Goal: Information Seeking & Learning: Understand process/instructions

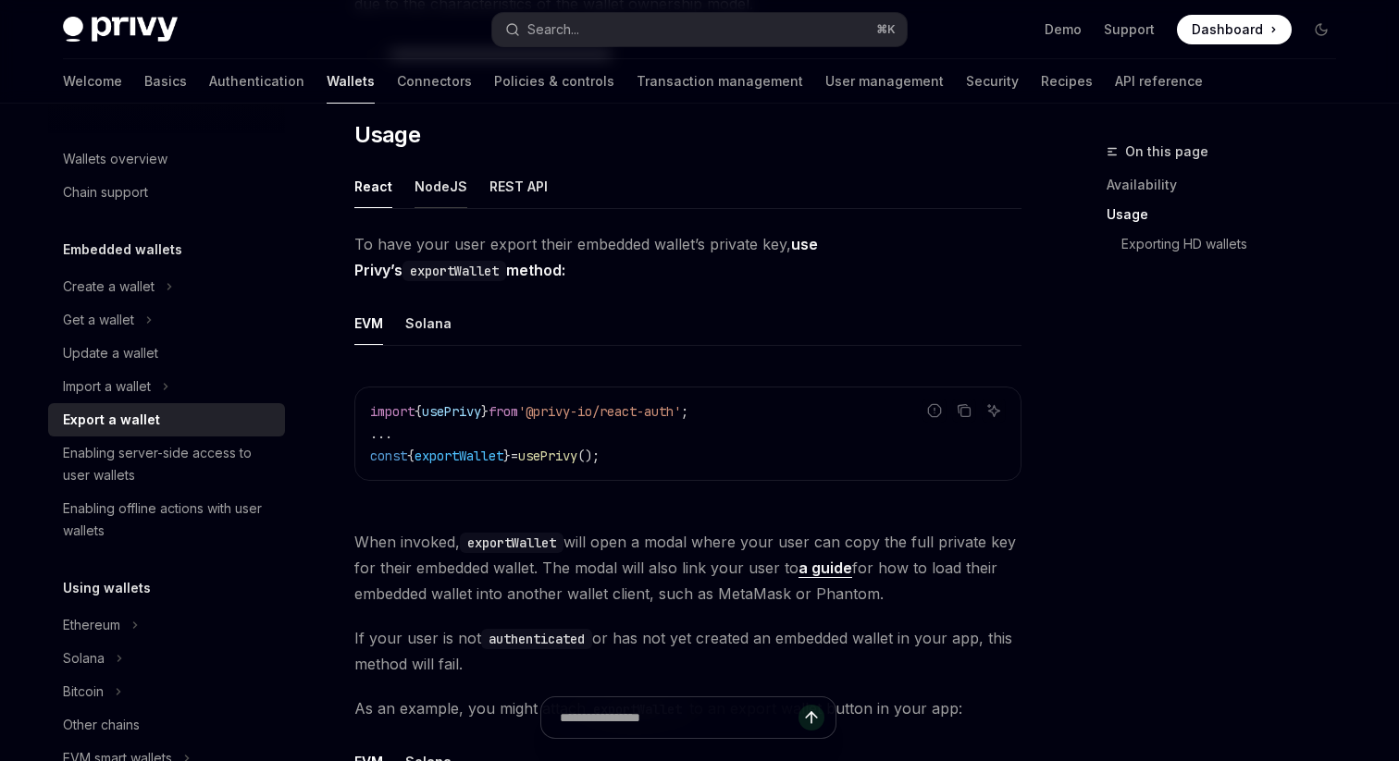
click at [431, 183] on button "NodeJS" at bounding box center [441, 186] width 53 height 43
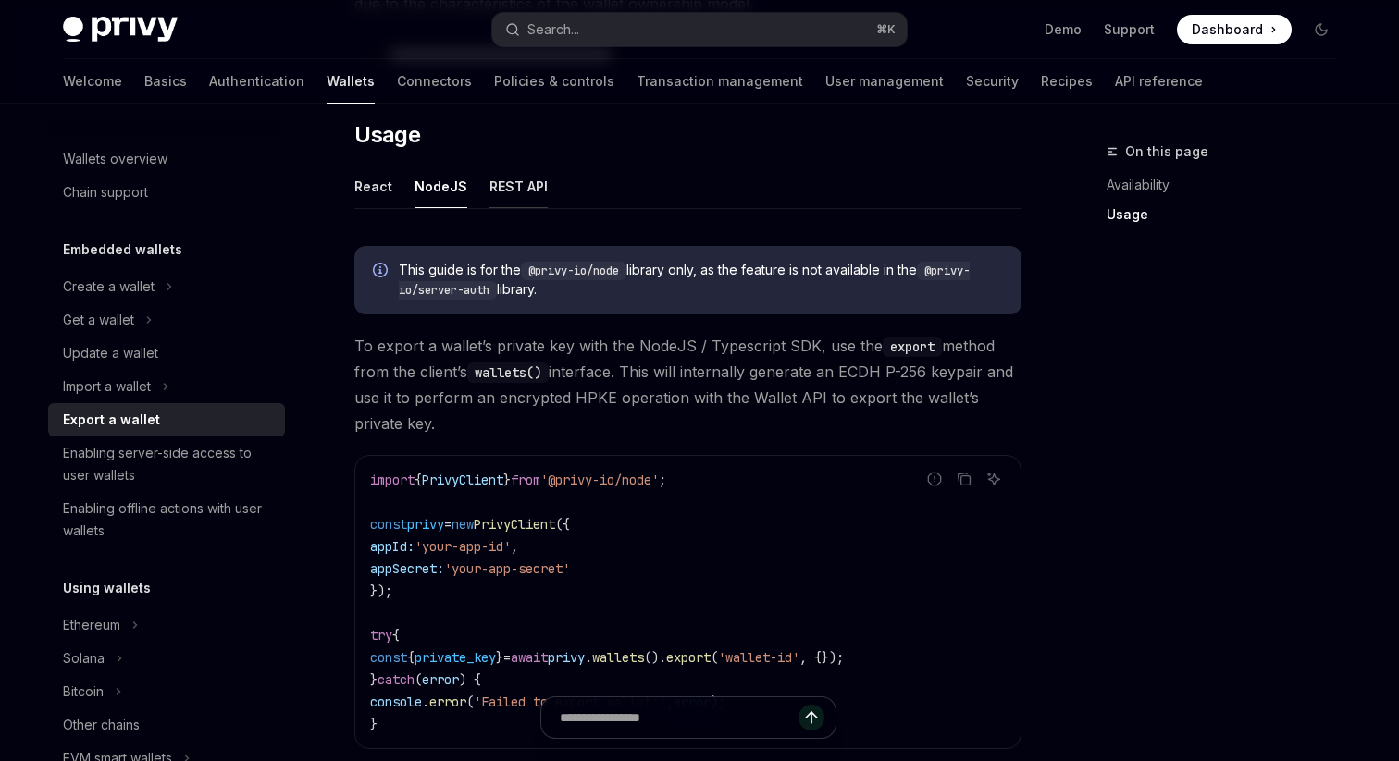
click at [519, 178] on button "REST API" at bounding box center [518, 186] width 58 height 43
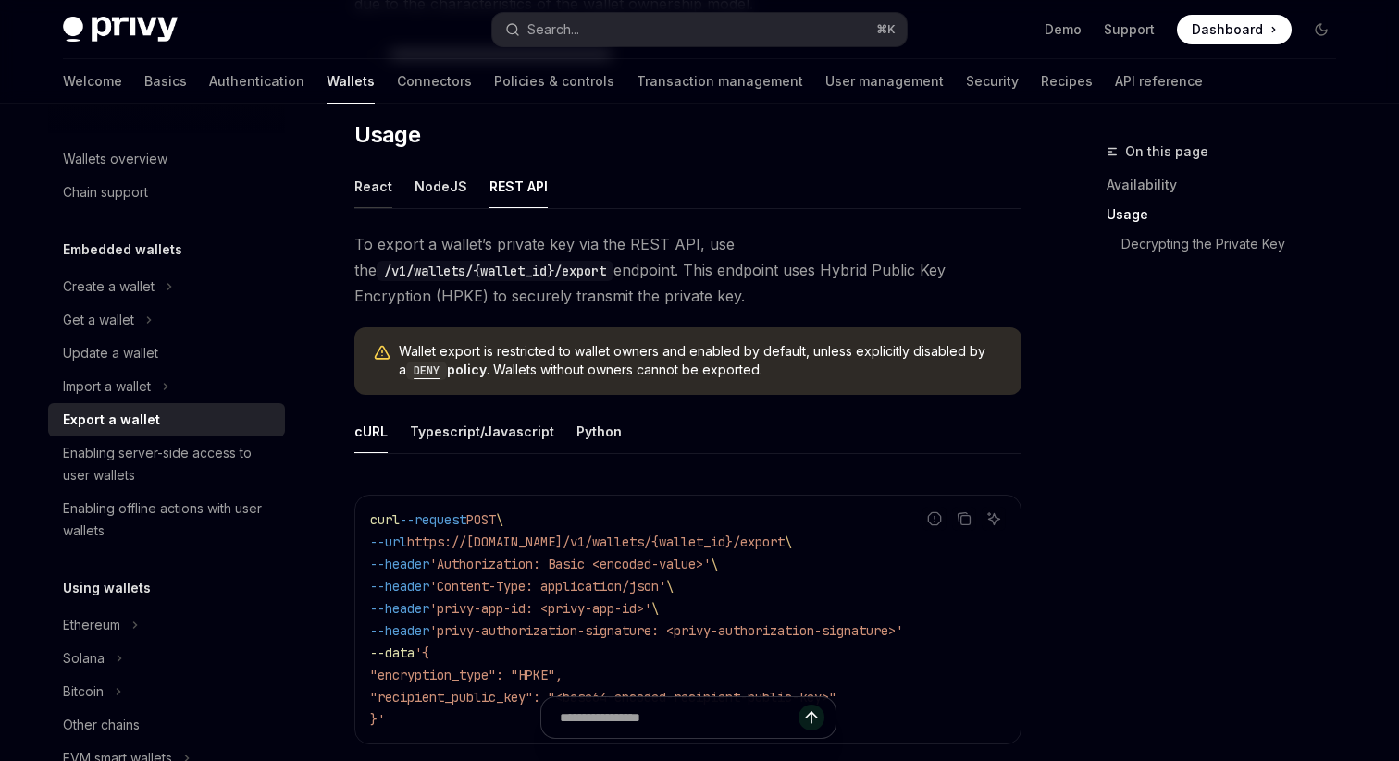
click at [378, 182] on button "React" at bounding box center [373, 186] width 38 height 43
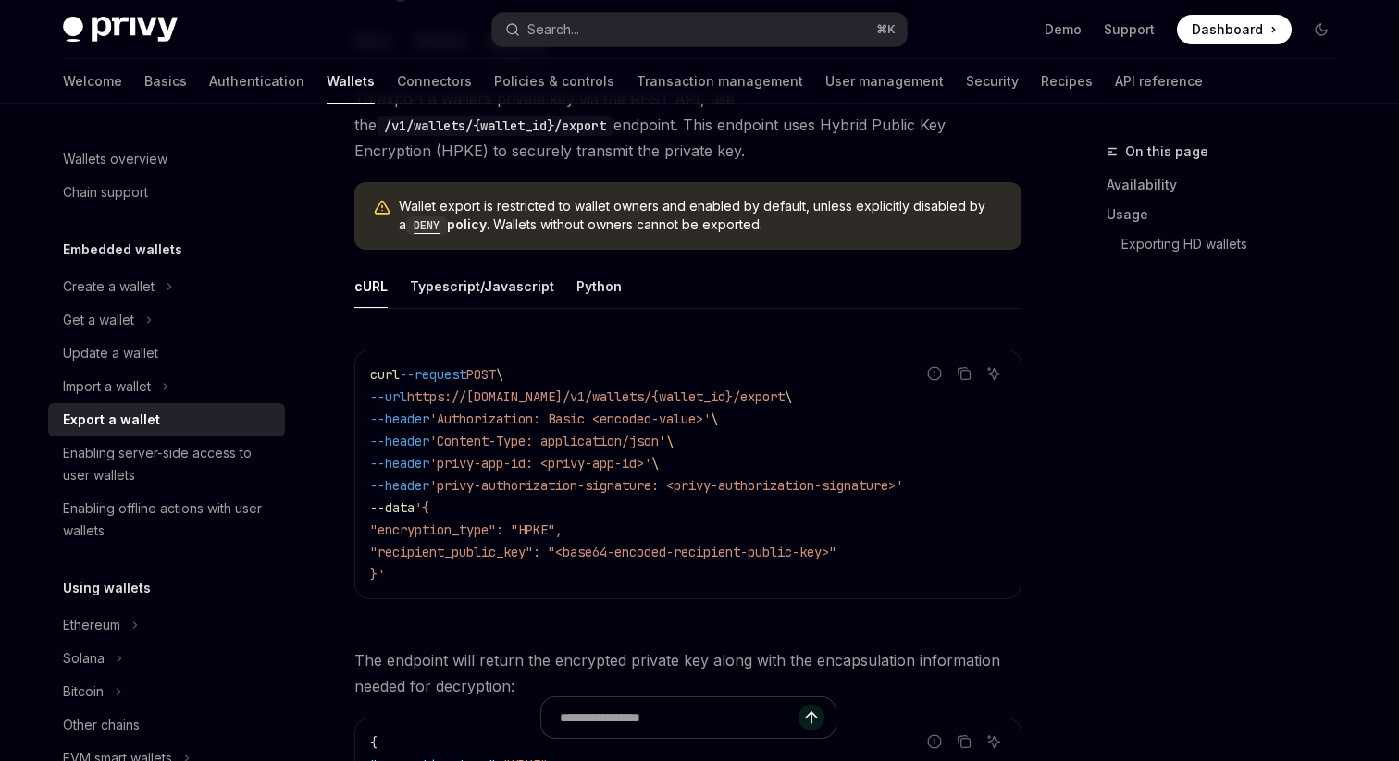
scroll to position [599, 0]
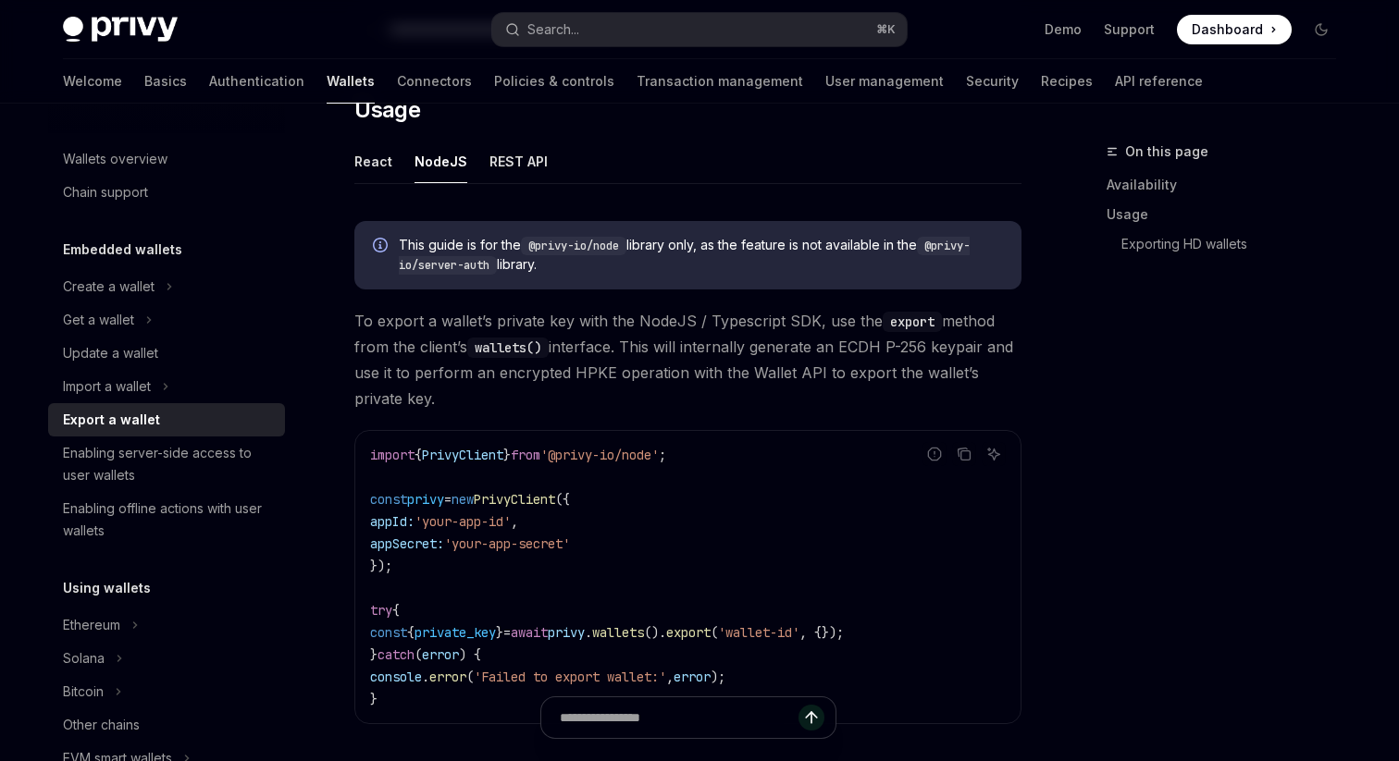
scroll to position [435, 0]
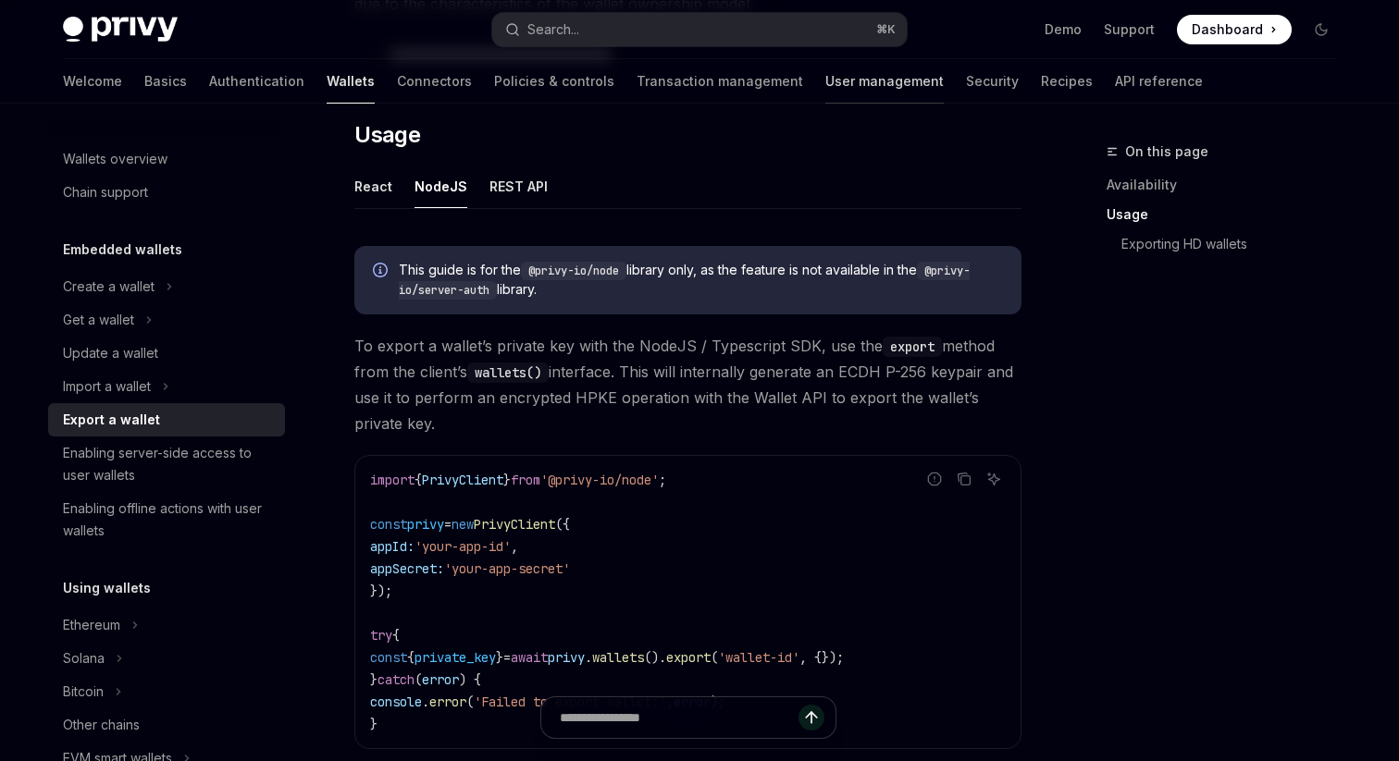
click at [825, 85] on link "User management" at bounding box center [884, 81] width 118 height 44
type textarea "*"
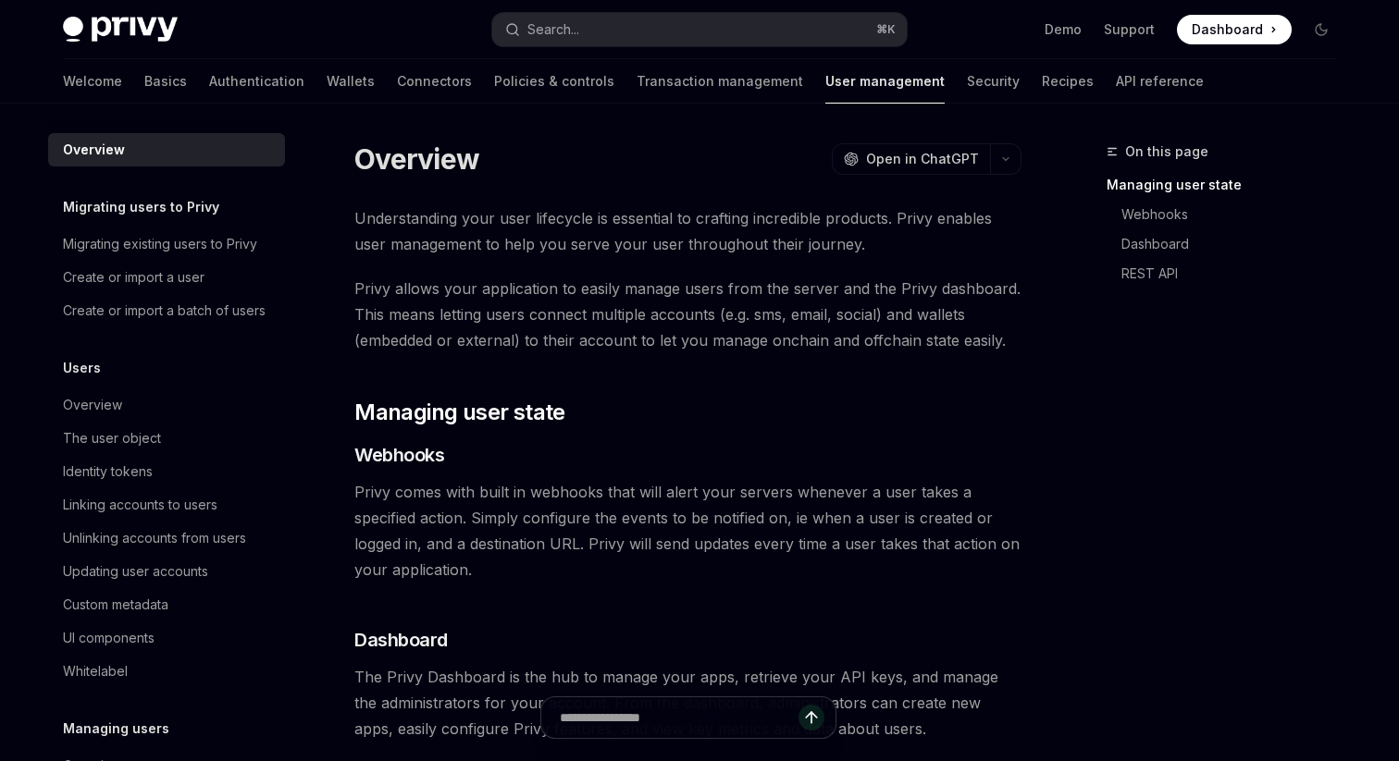
click at [154, 207] on h5 "Migrating users to Privy" at bounding box center [141, 207] width 156 height 22
click at [187, 212] on h5 "Migrating users to Privy" at bounding box center [141, 207] width 156 height 22
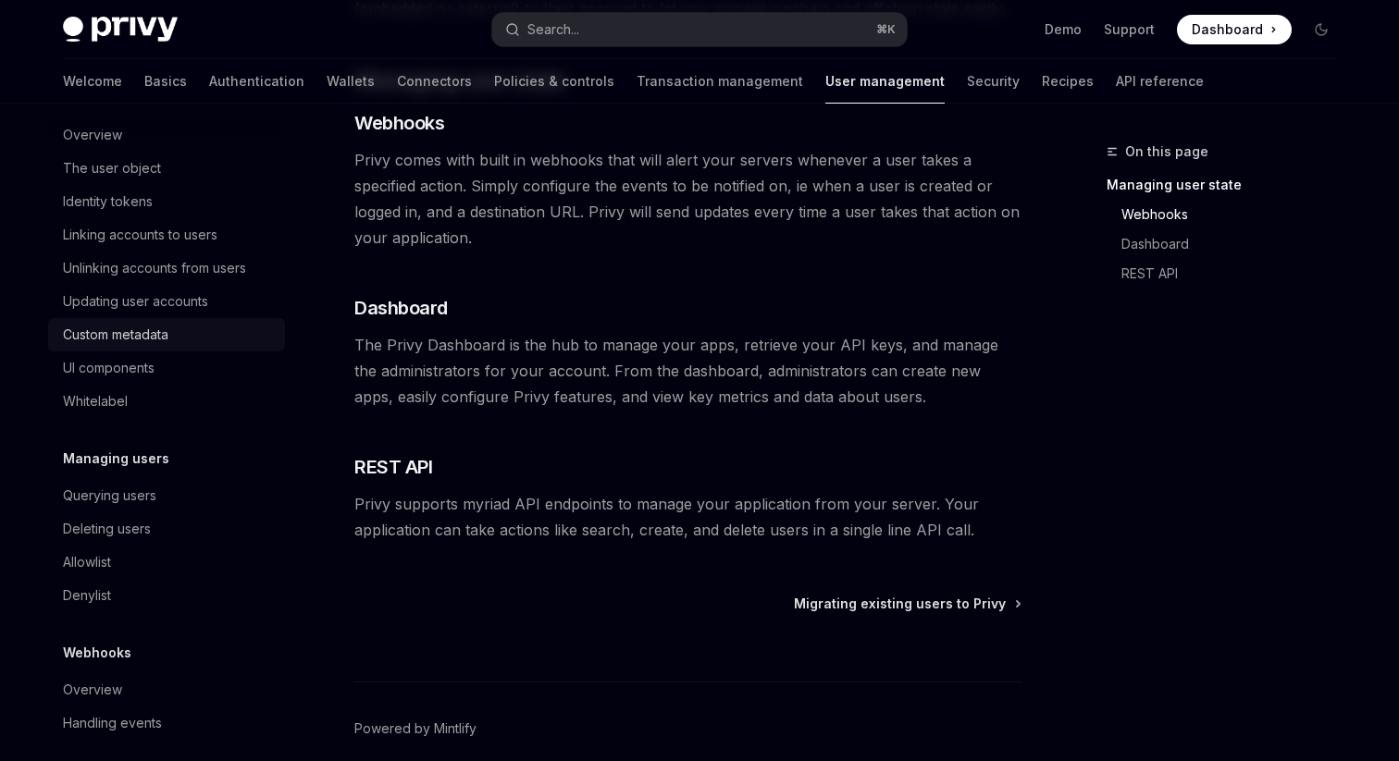
scroll to position [273, 0]
click at [546, 43] on button "Search... ⌘ K" at bounding box center [699, 29] width 415 height 33
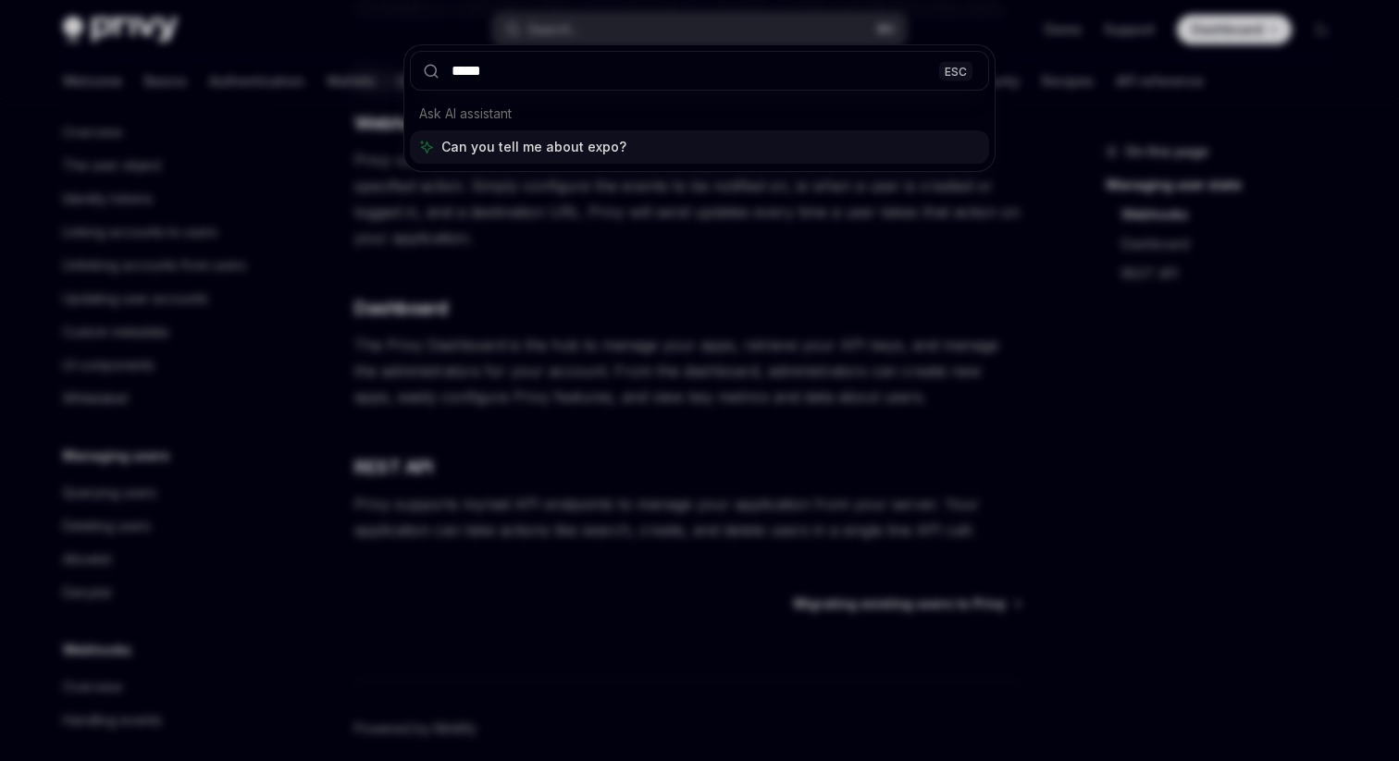
type input "******"
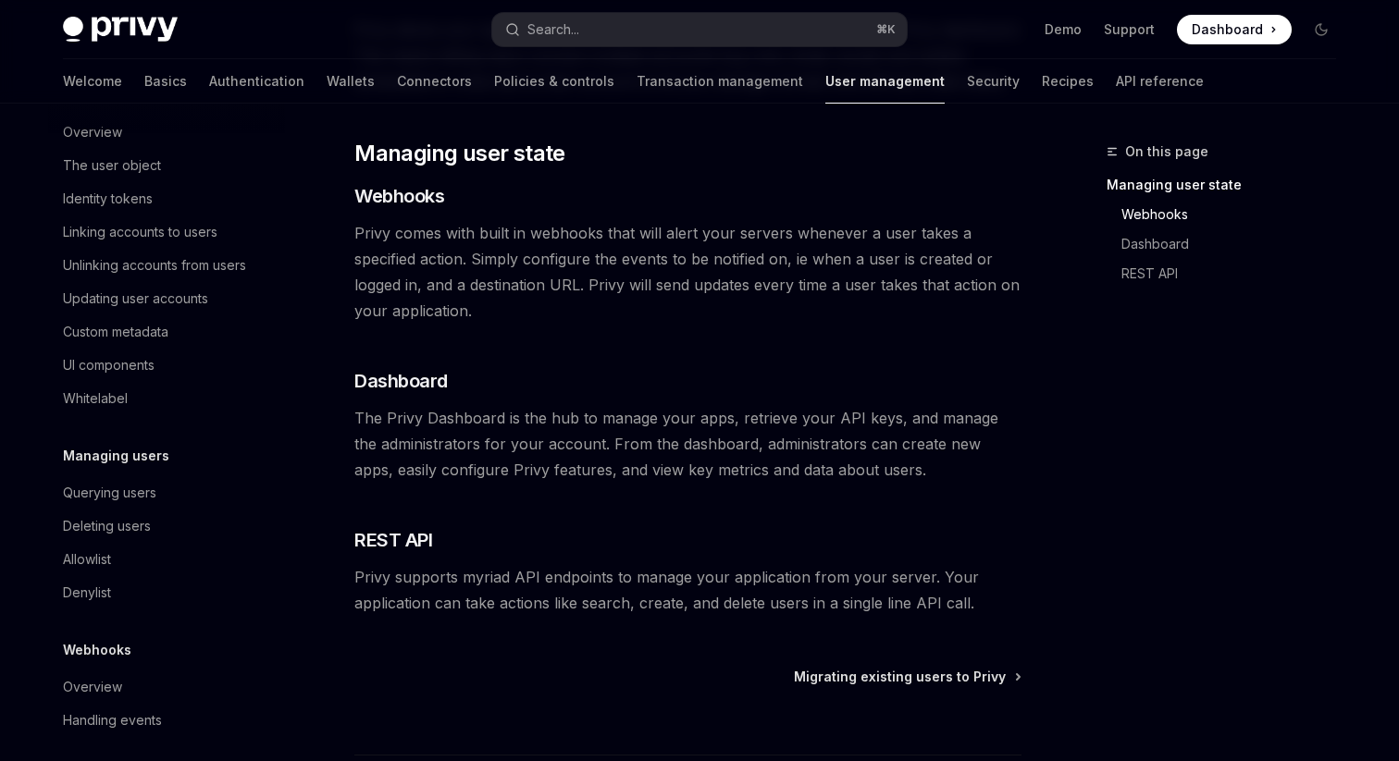
scroll to position [179, 0]
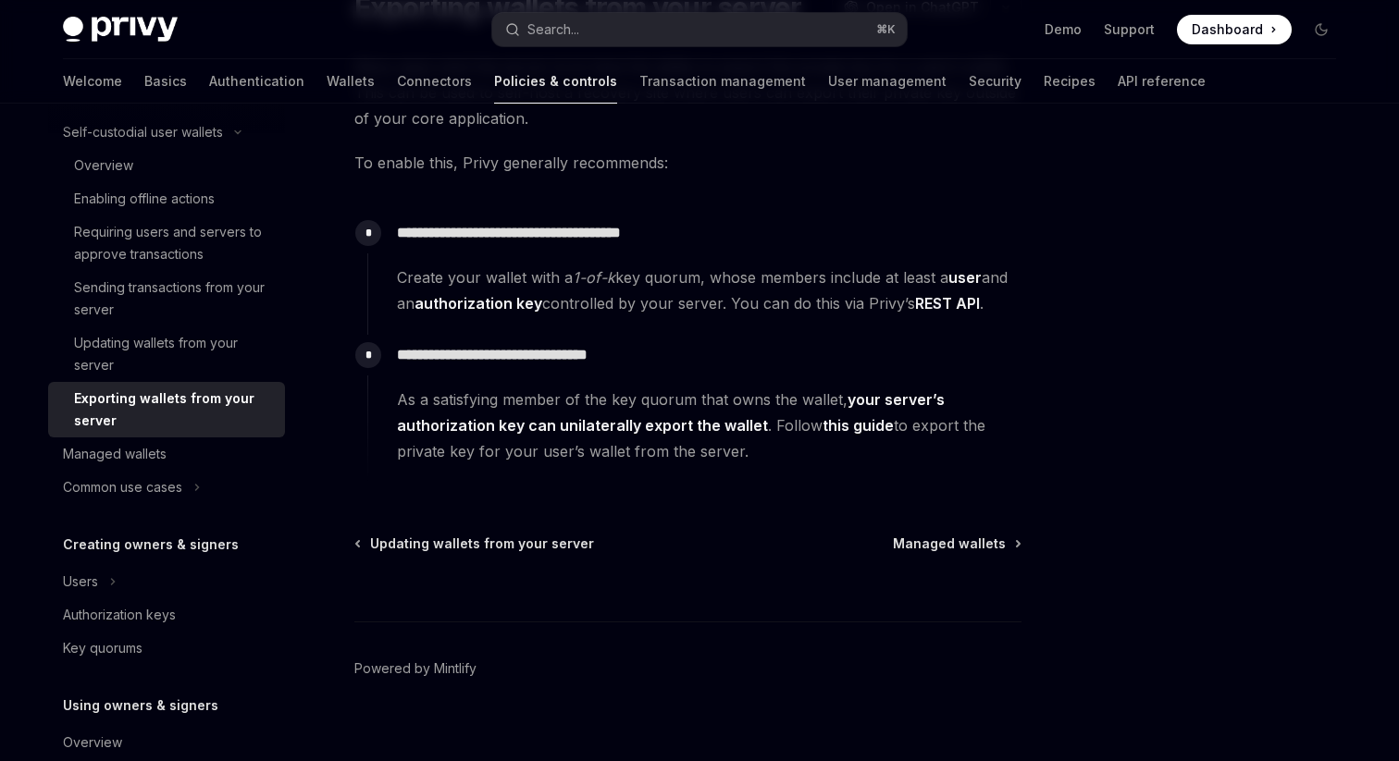
scroll to position [104, 0]
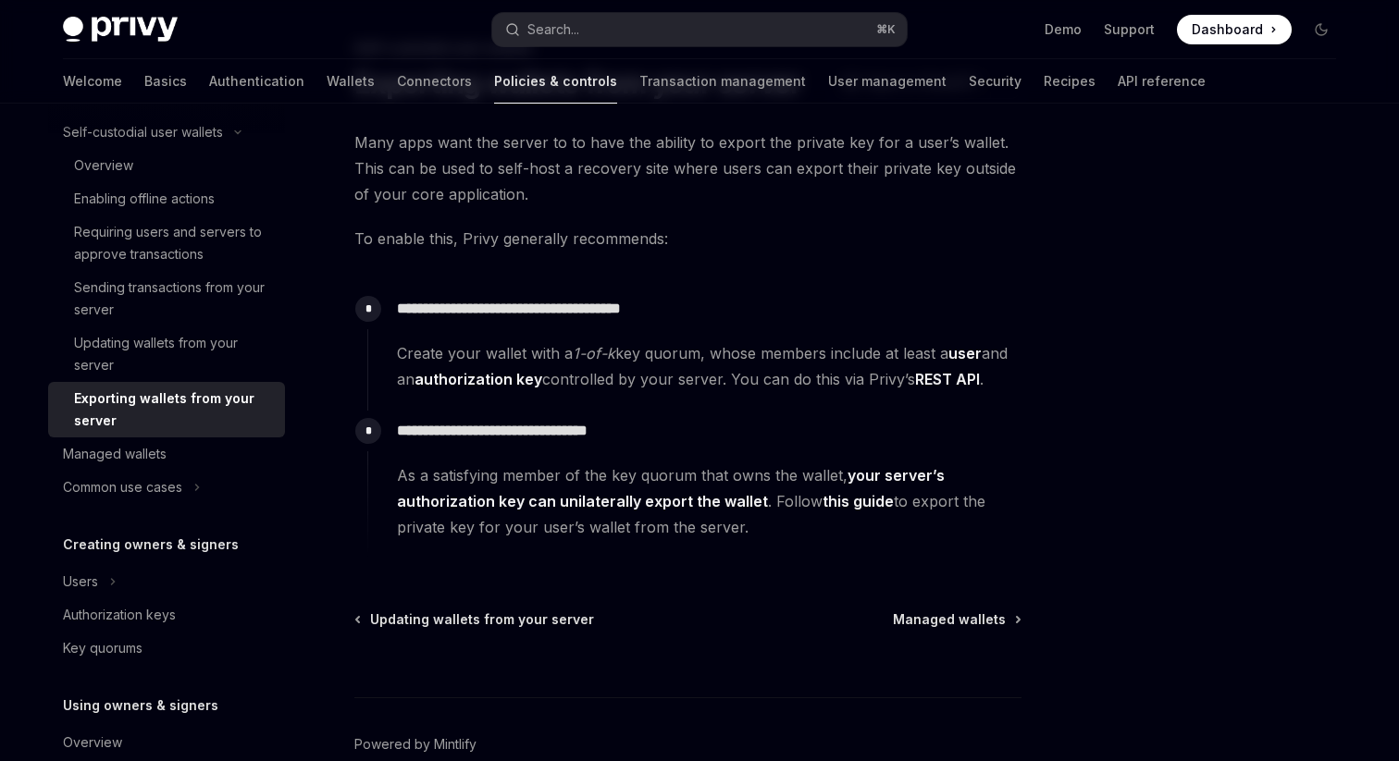
click at [198, 400] on div "Exporting wallets from your server" at bounding box center [174, 410] width 200 height 44
type textarea "*"
click at [477, 429] on p "**********" at bounding box center [709, 431] width 624 height 26
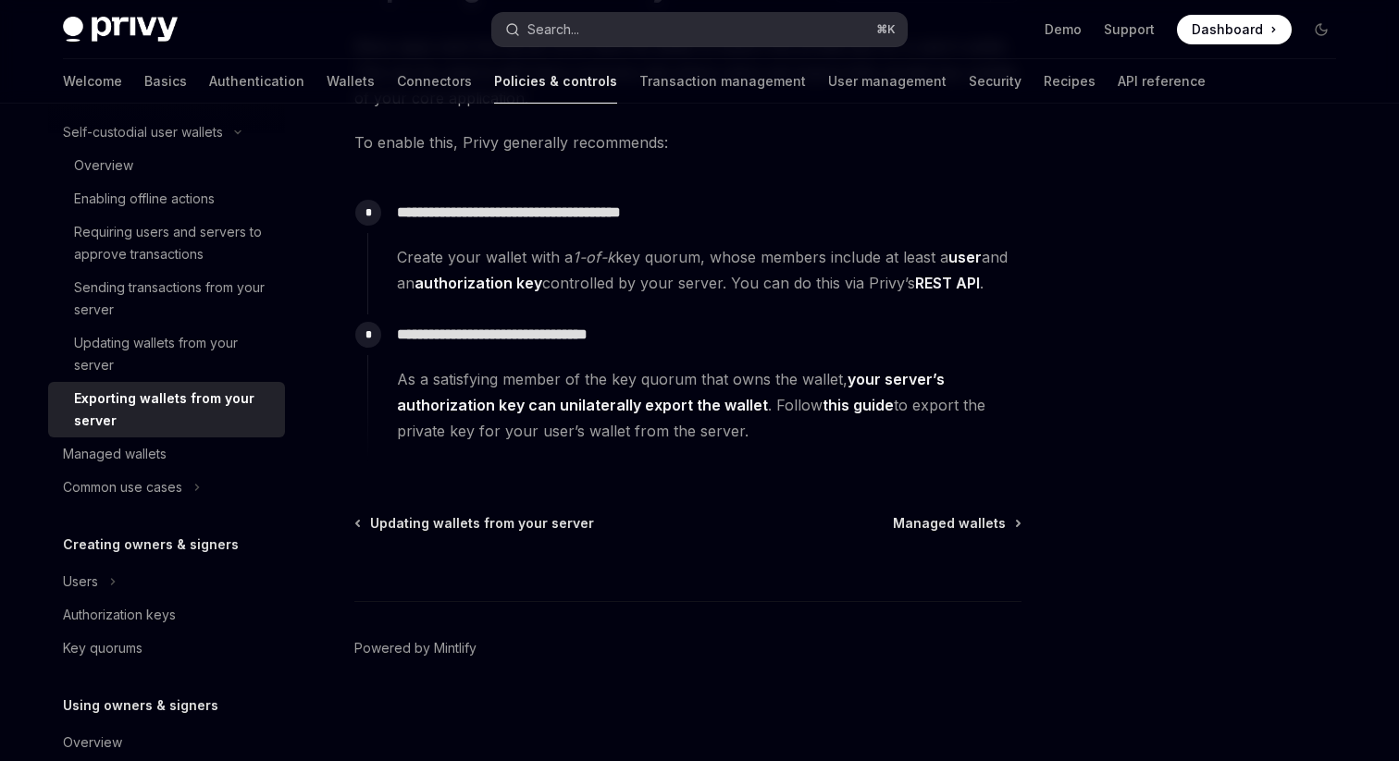
click at [545, 38] on div "Search..." at bounding box center [553, 30] width 52 height 22
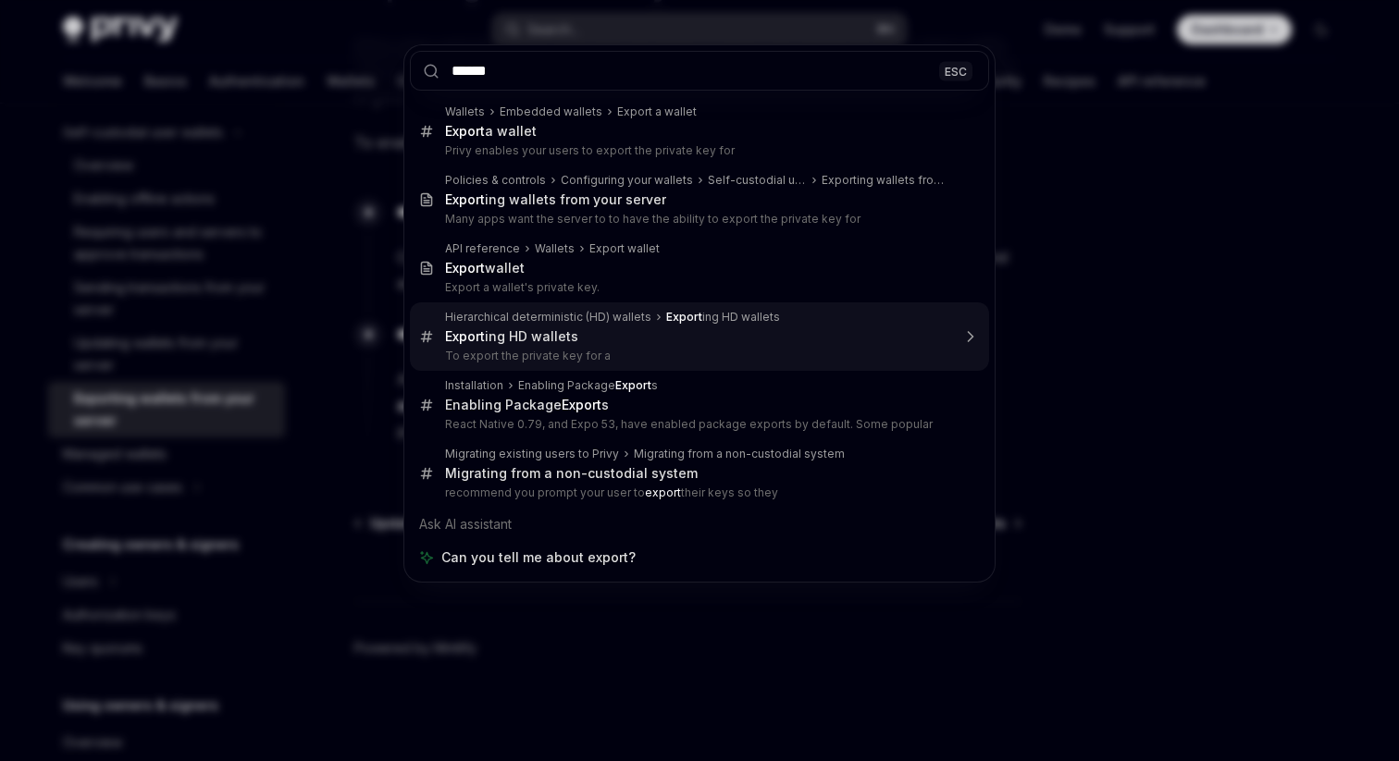
type input "******"
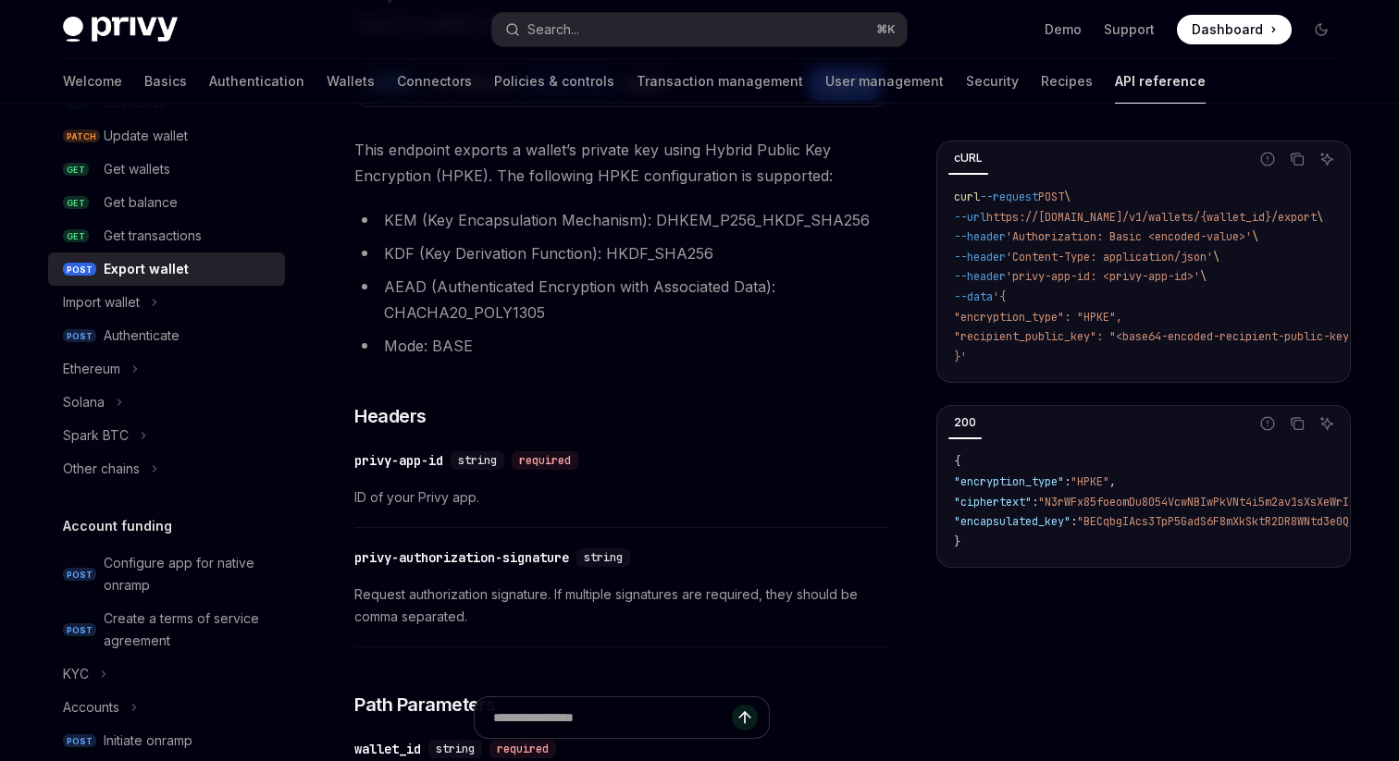
type textarea "*"
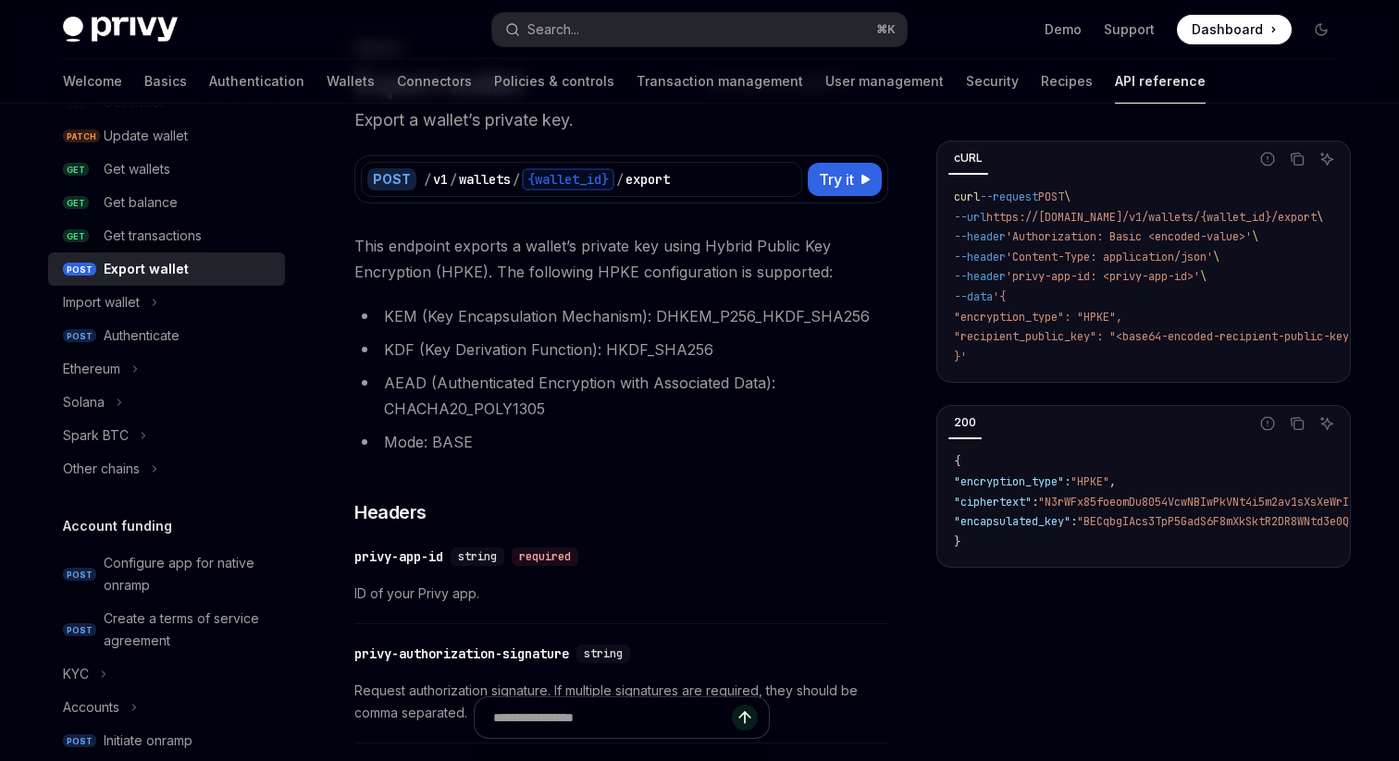
click at [569, 355] on li "KDF (Key Derivation Function): HKDF_SHA256" at bounding box center [621, 350] width 534 height 26
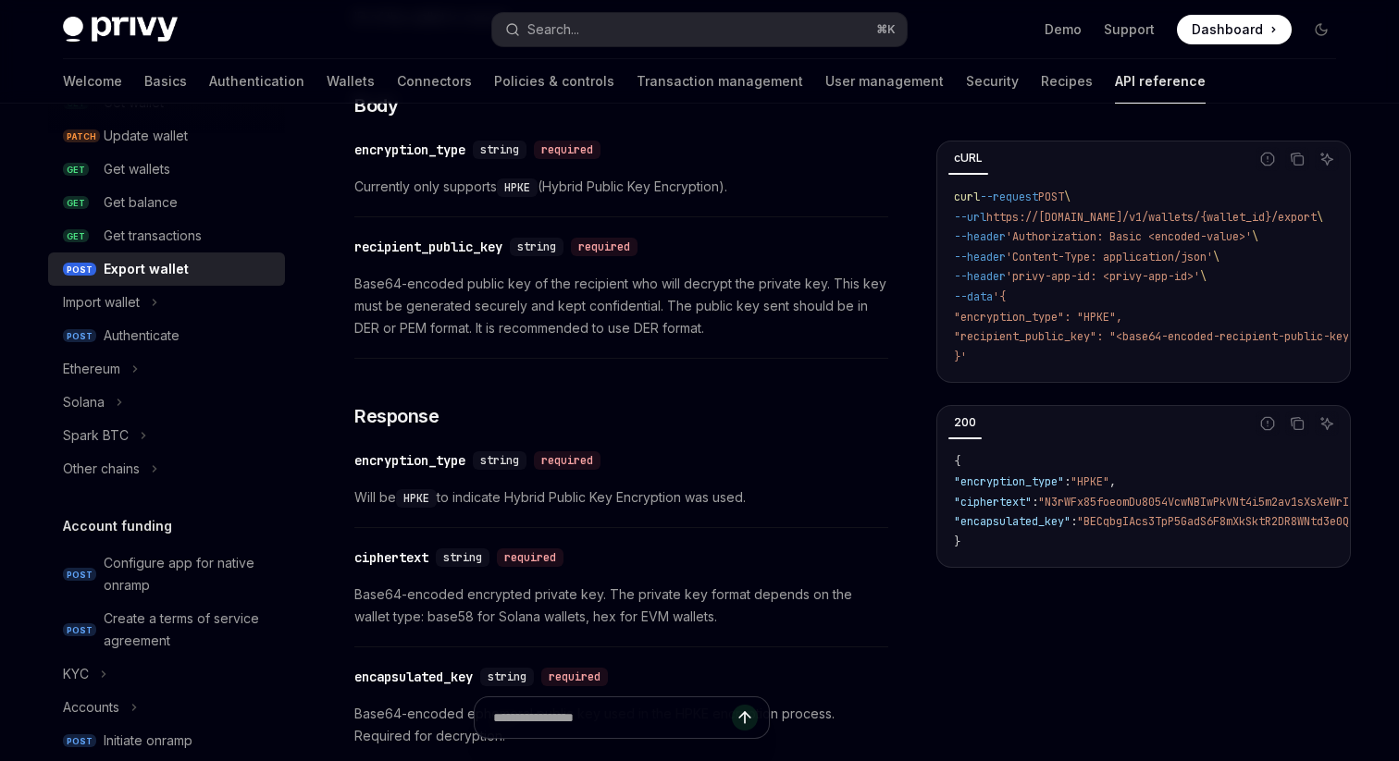
scroll to position [958, 0]
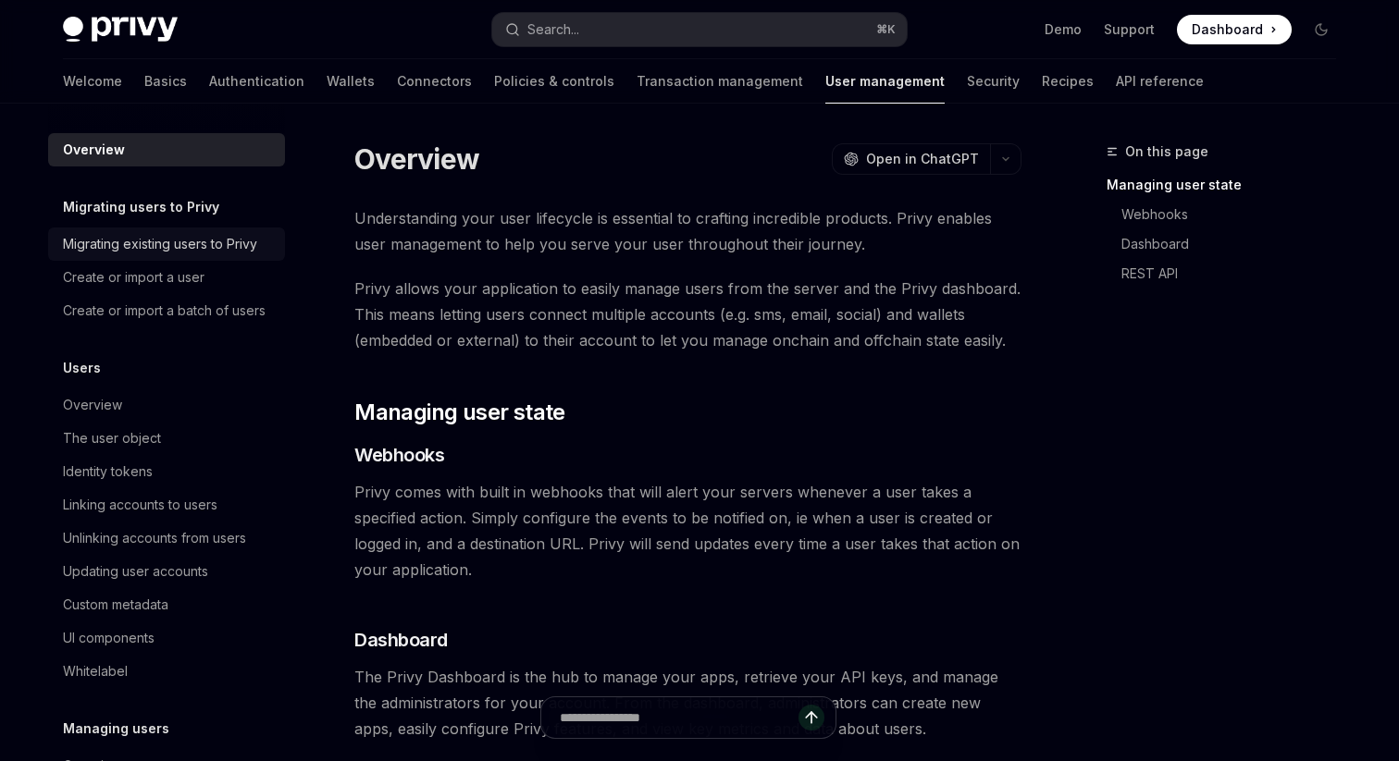
click at [192, 243] on div "Migrating existing users to Privy" at bounding box center [160, 244] width 194 height 22
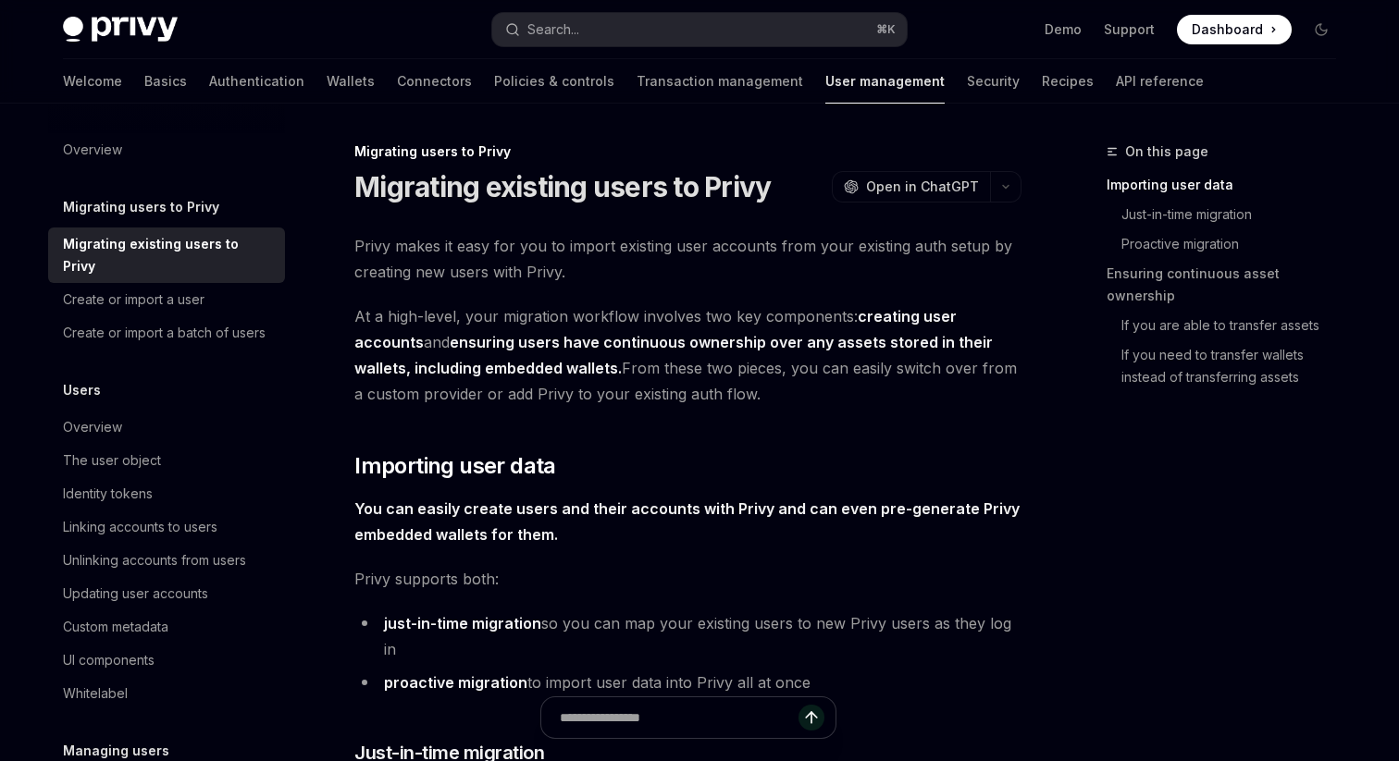
click at [188, 195] on div "Overview Migrating users to Privy Migrating existing users to Privy Create or i…" at bounding box center [166, 582] width 237 height 899
click at [188, 204] on h5 "Migrating users to Privy" at bounding box center [141, 207] width 156 height 22
click at [189, 204] on h5 "Migrating users to Privy" at bounding box center [141, 207] width 156 height 22
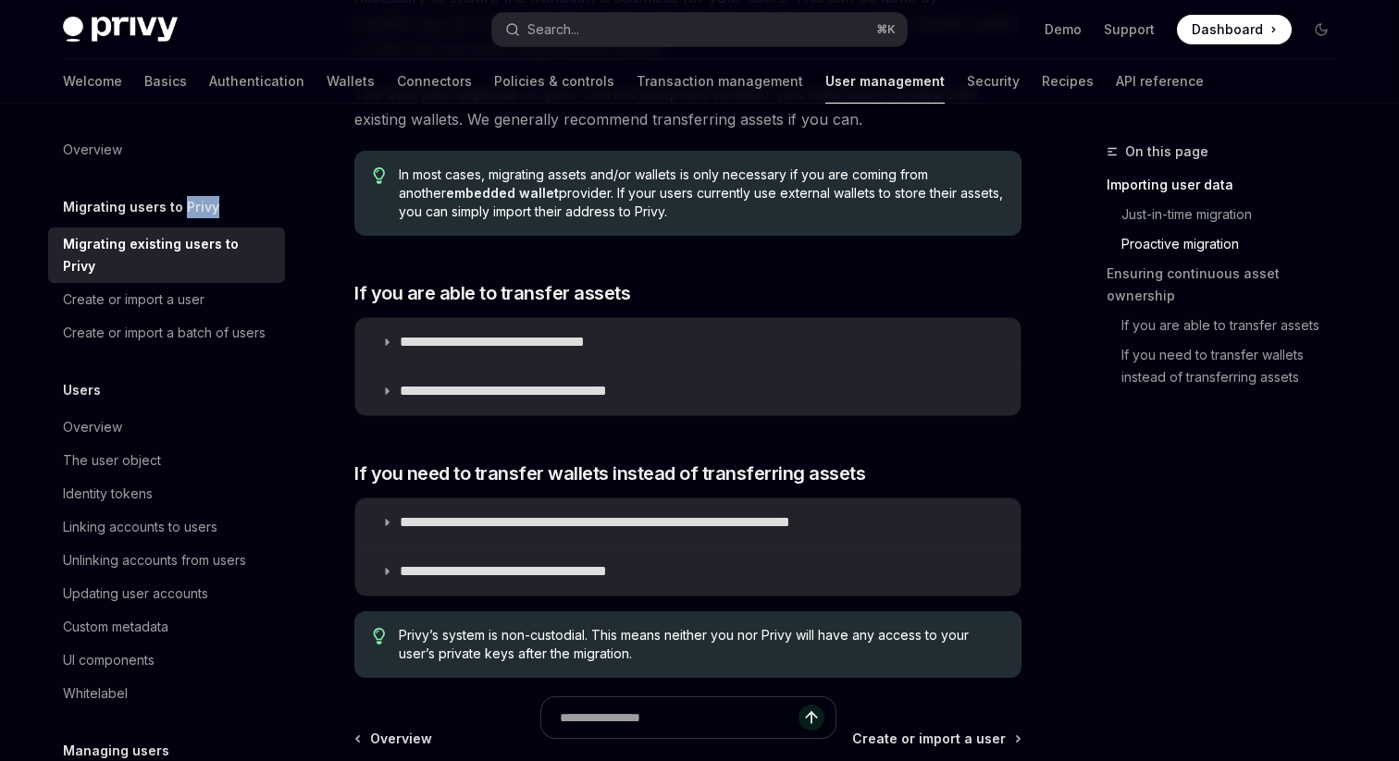
scroll to position [2309, 0]
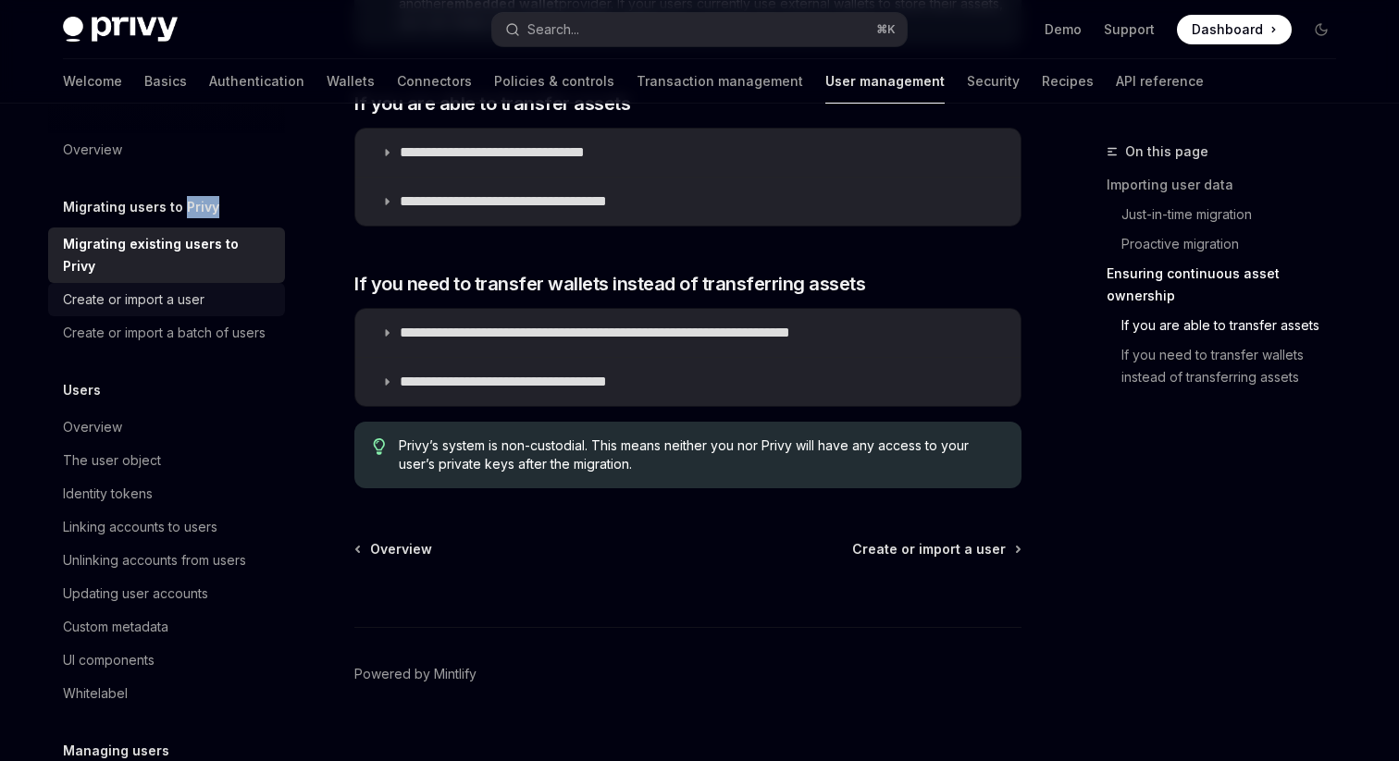
click at [174, 289] on div "Create or import a user" at bounding box center [134, 300] width 142 height 22
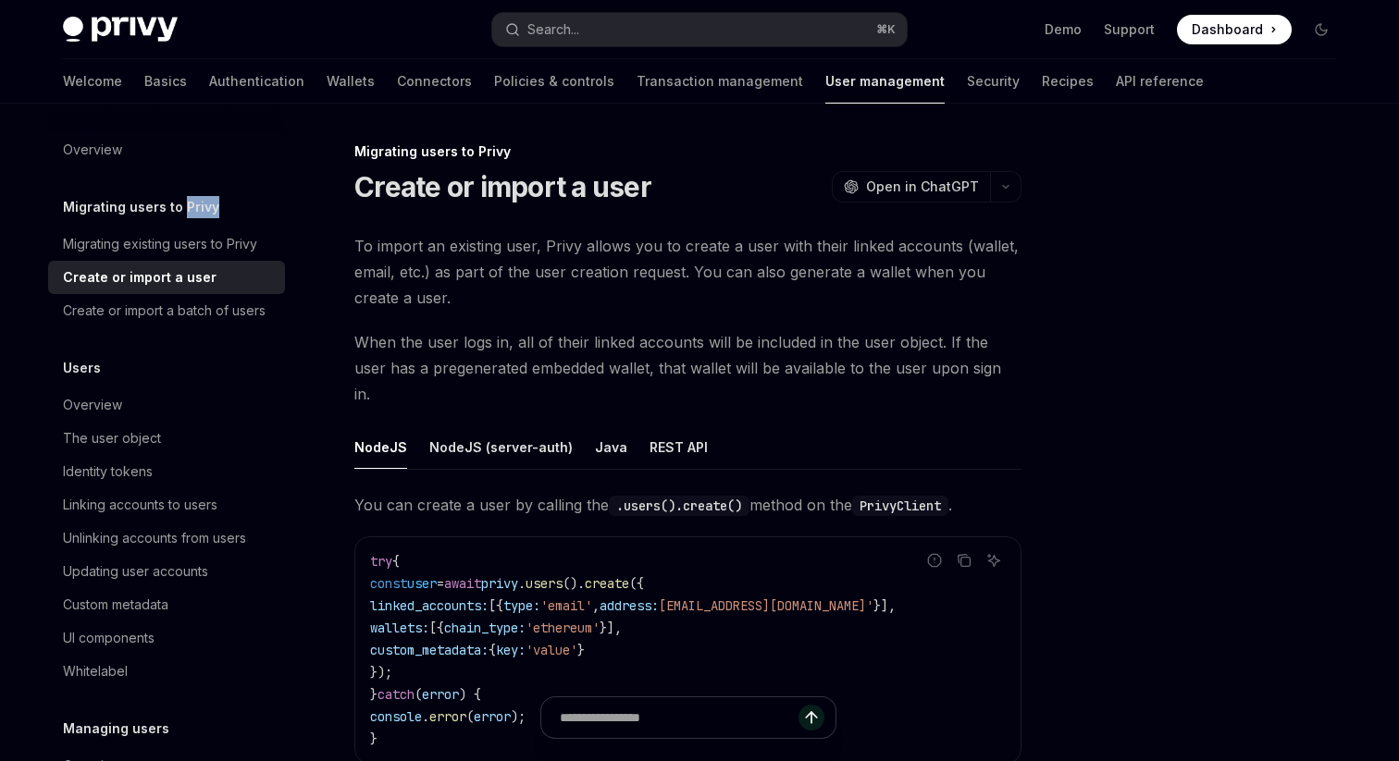
scroll to position [431, 0]
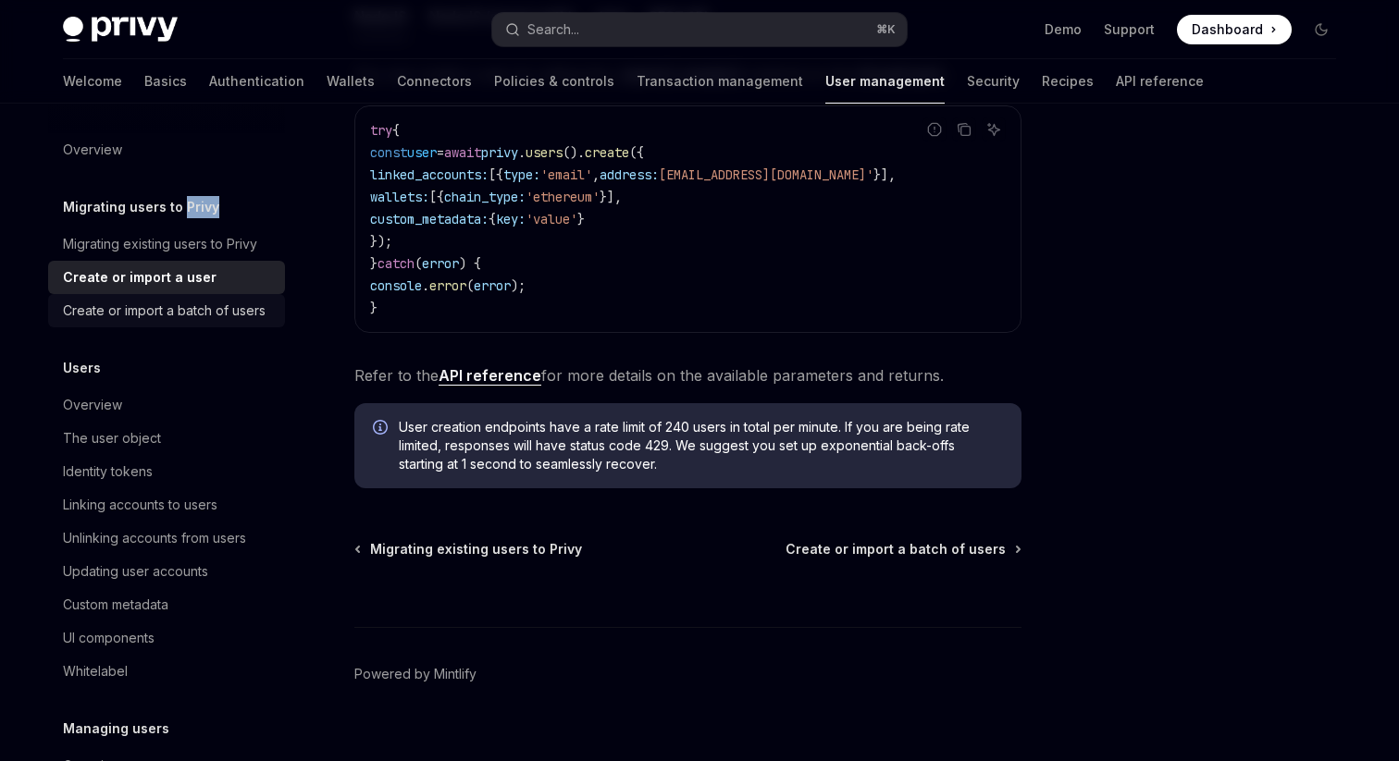
click at [206, 315] on div "Create or import a batch of users" at bounding box center [164, 311] width 203 height 22
type textarea "*"
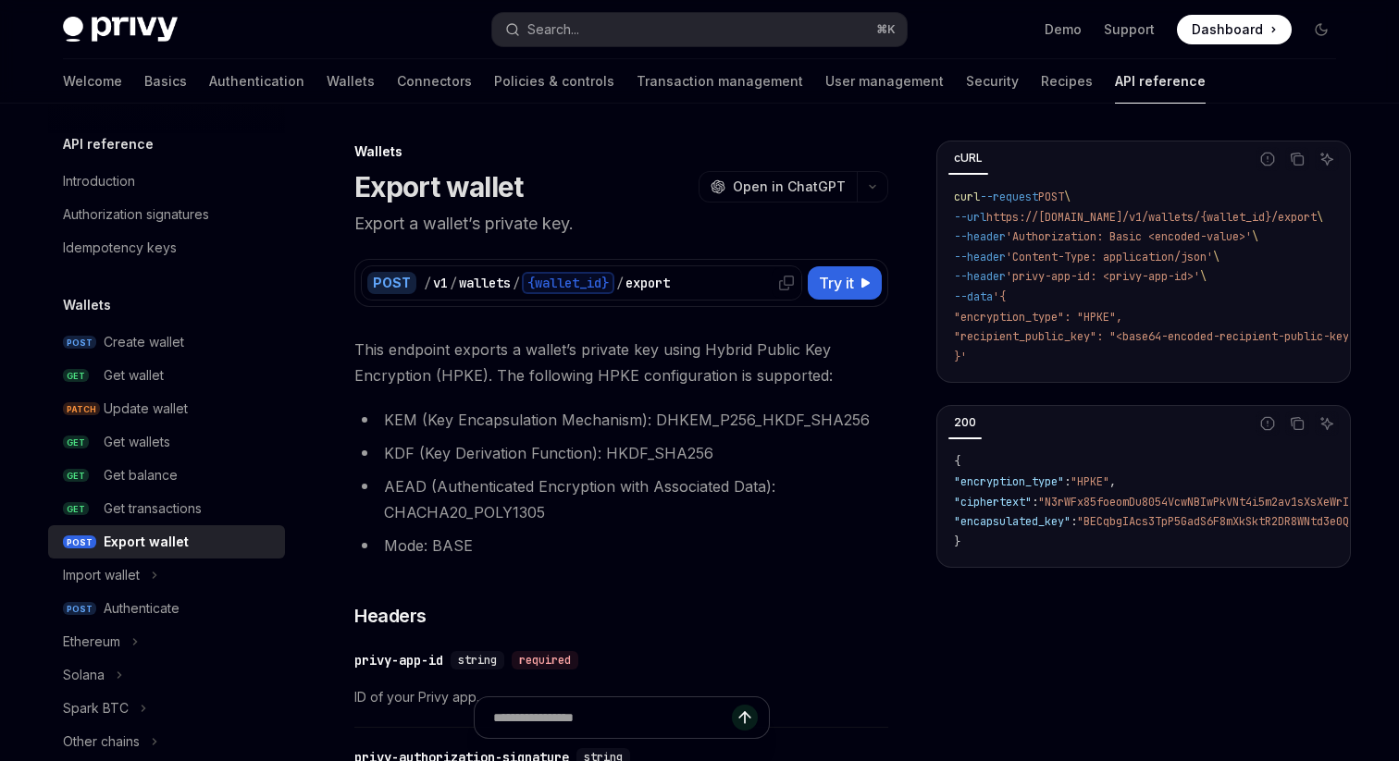
click at [591, 286] on div "{wallet_id}" at bounding box center [568, 283] width 93 height 22
click at [821, 287] on span "Try it" at bounding box center [836, 283] width 35 height 22
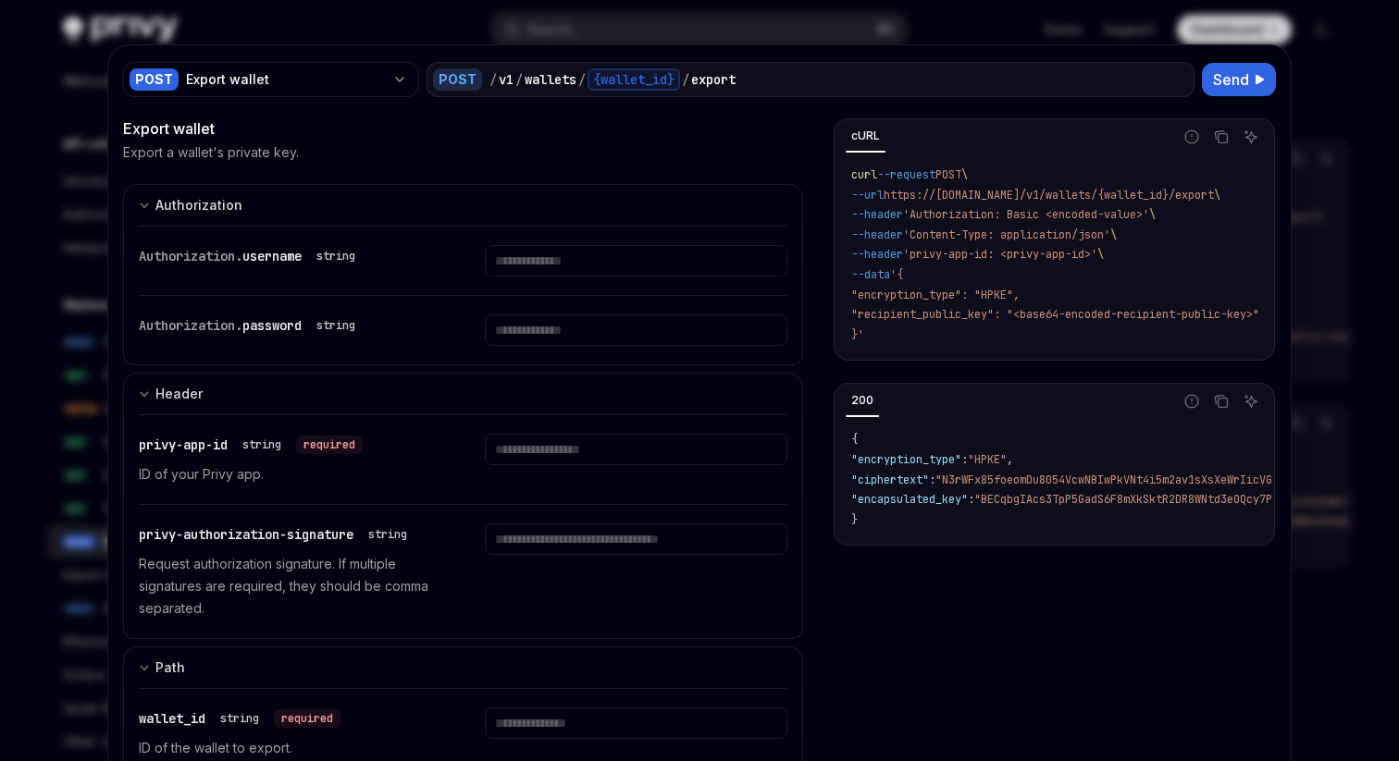
type textarea "*"
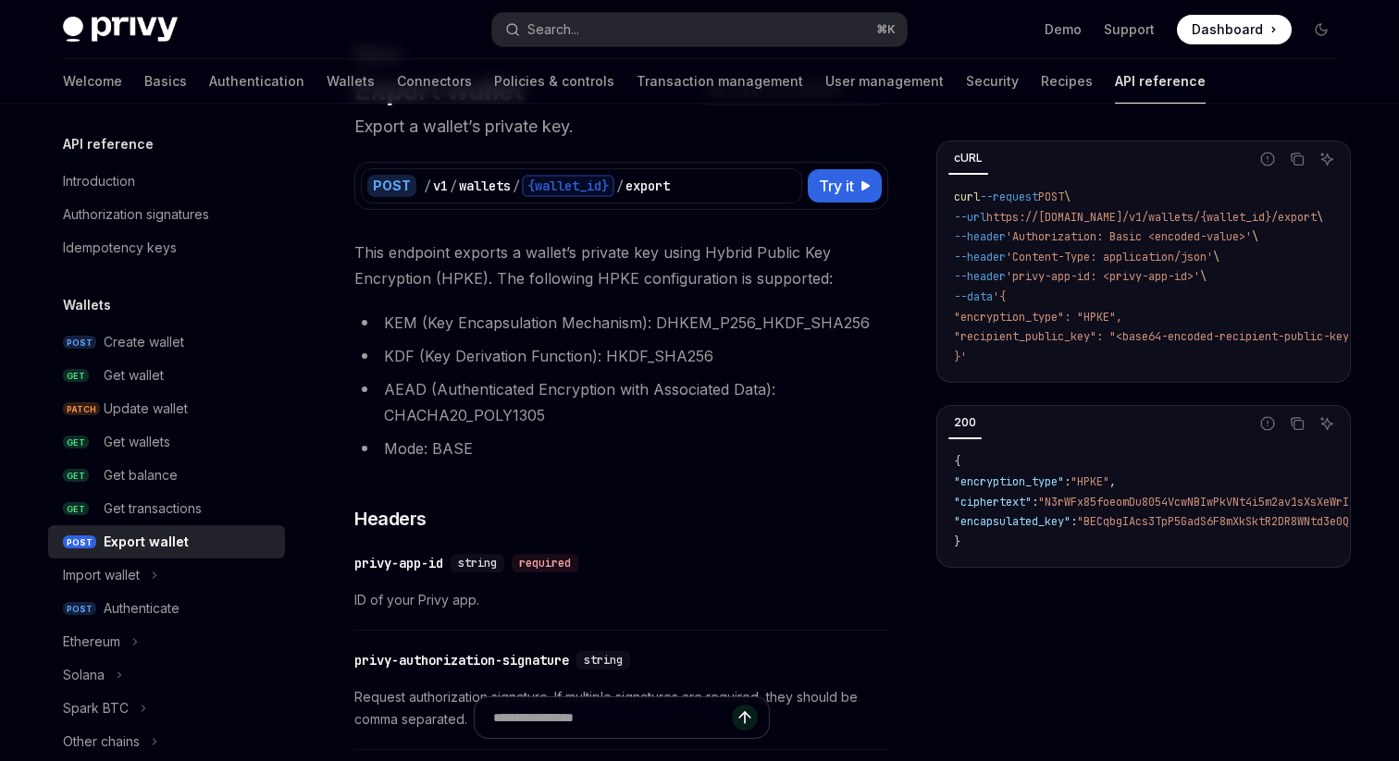
scroll to position [109, 0]
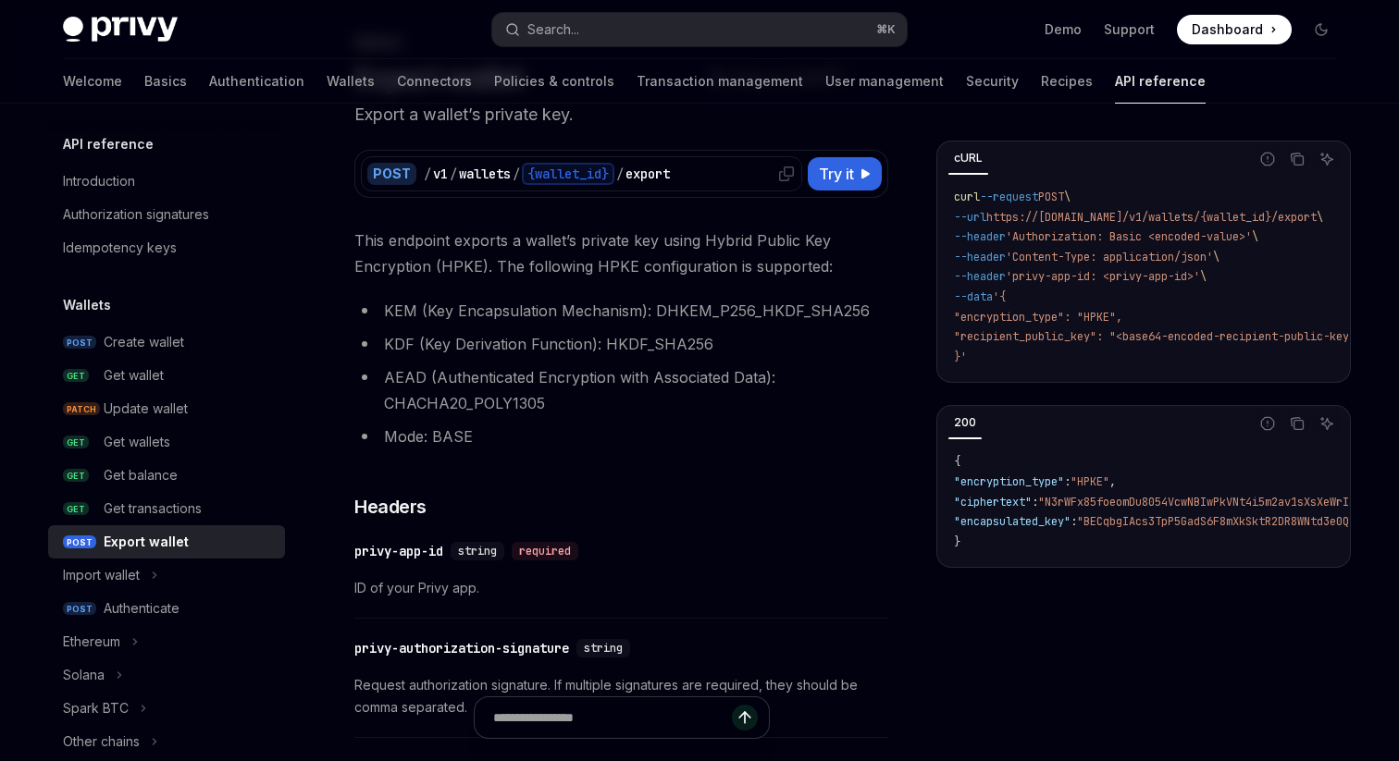
click at [670, 171] on div "export" at bounding box center [647, 174] width 44 height 19
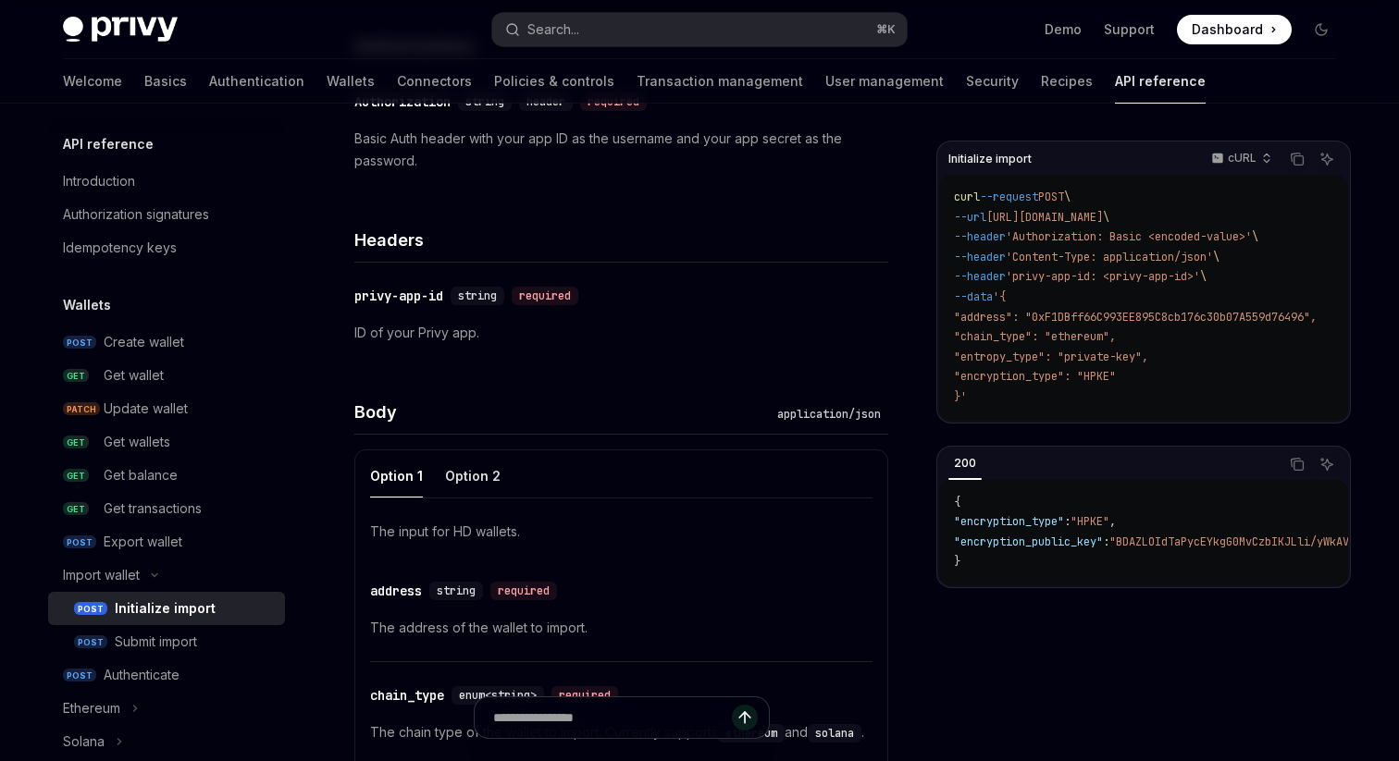
scroll to position [508, 0]
